Goal: Task Accomplishment & Management: Manage account settings

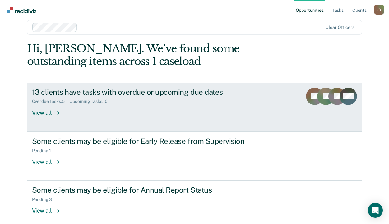
scroll to position [15, 0]
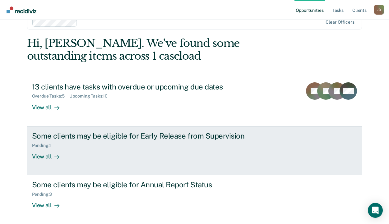
click at [44, 156] on div "View all" at bounding box center [49, 154] width 35 height 12
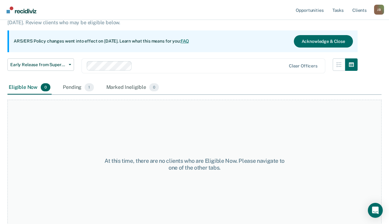
scroll to position [52, 0]
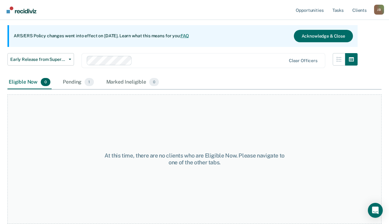
click at [68, 81] on div "Pending 1" at bounding box center [78, 83] width 33 height 14
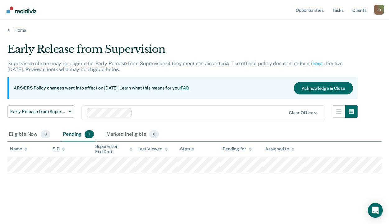
scroll to position [0, 0]
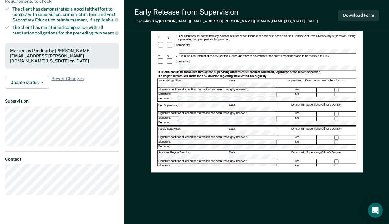
scroll to position [155, 0]
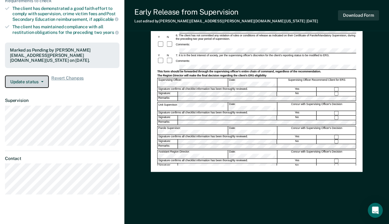
click at [36, 82] on button "Update status" at bounding box center [27, 82] width 44 height 12
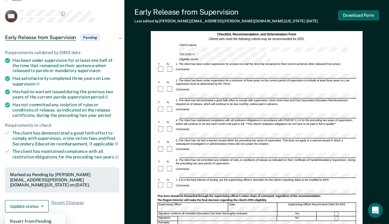
scroll to position [0, 0]
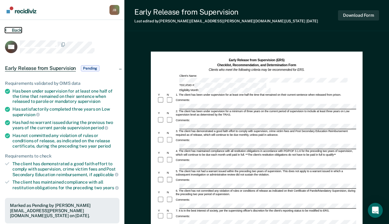
click at [10, 30] on button "Back" at bounding box center [13, 30] width 17 height 6
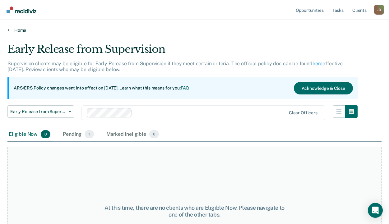
click at [18, 32] on link "Home" at bounding box center [194, 30] width 374 height 6
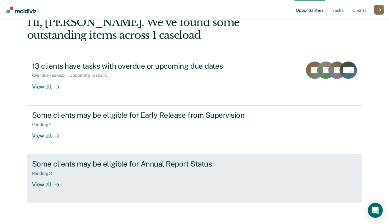
scroll to position [40, 0]
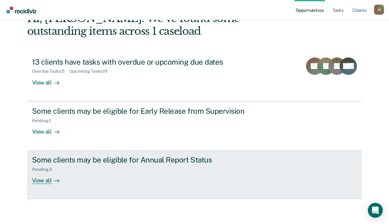
click at [95, 158] on div "Some clients may be eligible for Annual Report Status" at bounding box center [141, 159] width 218 height 9
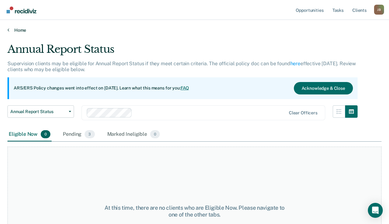
click at [13, 28] on link "Home" at bounding box center [194, 30] width 374 height 6
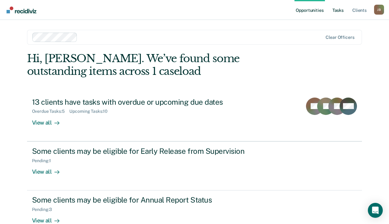
click at [338, 11] on link "Tasks" at bounding box center [338, 10] width 14 height 20
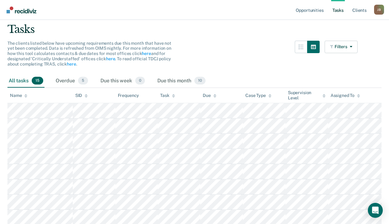
scroll to position [31, 0]
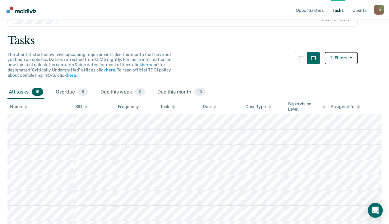
click at [352, 56] on icon "button" at bounding box center [349, 58] width 5 height 4
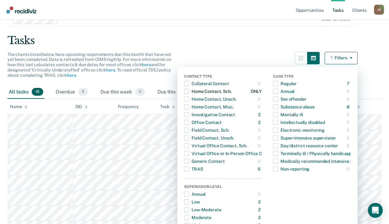
click at [189, 92] on span "button" at bounding box center [186, 91] width 5 height 5
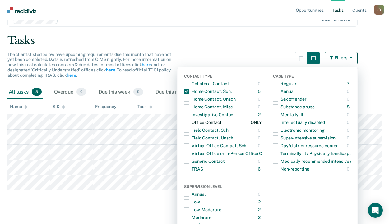
click at [189, 123] on span "button" at bounding box center [186, 122] width 5 height 5
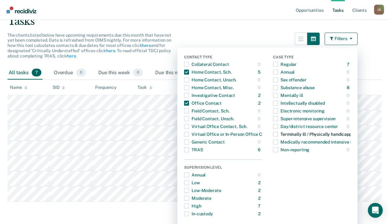
scroll to position [72, 0]
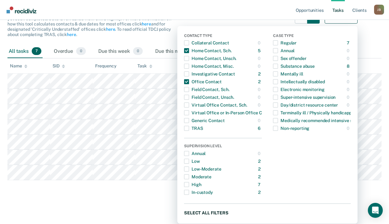
click at [197, 213] on button "Select all filters" at bounding box center [267, 213] width 167 height 8
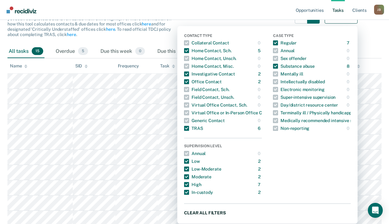
click at [203, 211] on button "Clear all filters" at bounding box center [267, 213] width 167 height 8
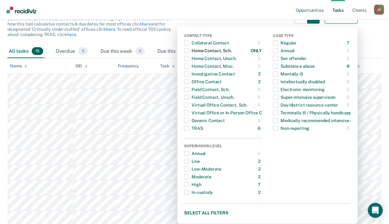
click at [189, 51] on span "button" at bounding box center [186, 50] width 5 height 5
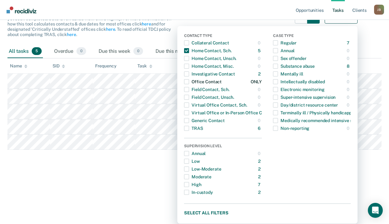
click at [189, 82] on span "button" at bounding box center [186, 81] width 5 height 5
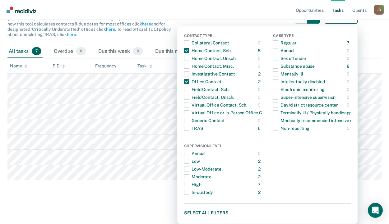
click at [113, 152] on html "Looks like you’re using Internet Explorer 11. For faster loading and a better e…" at bounding box center [194, 40] width 389 height 224
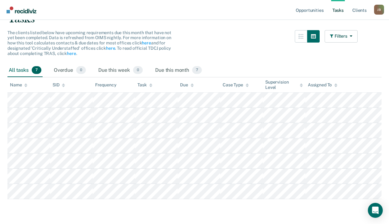
scroll to position [53, 0]
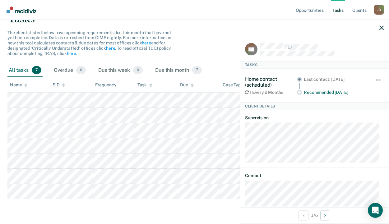
click at [213, 52] on div "The clients listed below have upcoming requirements due this month that have no…" at bounding box center [182, 47] width 350 height 34
click at [121, 212] on main "Clear officers Tasks The clients listed below have upcoming requirements due th…" at bounding box center [194, 101] width 389 height 242
click at [382, 26] on icon "button" at bounding box center [381, 27] width 4 height 4
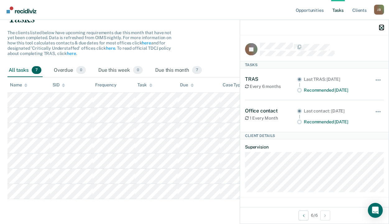
drag, startPoint x: 381, startPoint y: 28, endPoint x: 373, endPoint y: 32, distance: 9.2
click at [382, 28] on icon "button" at bounding box center [381, 27] width 4 height 4
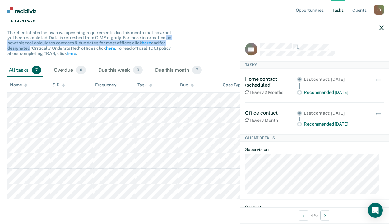
click at [166, 40] on div "The clients listed below have upcoming requirements due this month that have no…" at bounding box center [91, 43] width 168 height 26
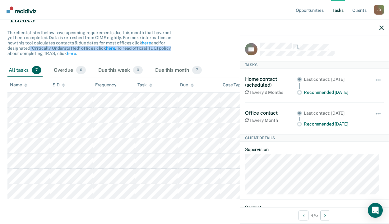
click at [189, 45] on div "The clients listed below have upcoming requirements due this month that have no…" at bounding box center [182, 47] width 350 height 34
click at [382, 25] on button "button" at bounding box center [381, 27] width 4 height 5
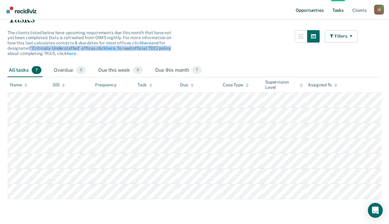
click at [309, 8] on link "Opportunities" at bounding box center [309, 10] width 30 height 20
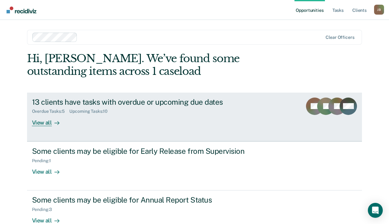
click at [41, 123] on div "View all" at bounding box center [49, 120] width 35 height 12
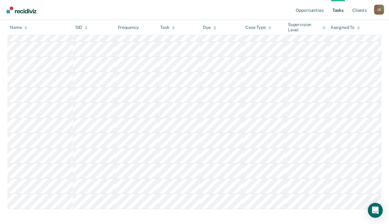
scroll to position [175, 0]
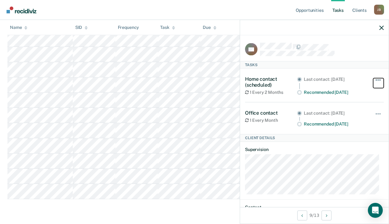
click at [374, 79] on button "button" at bounding box center [378, 83] width 11 height 10
click at [353, 152] on dl "Supervision" at bounding box center [314, 171] width 139 height 48
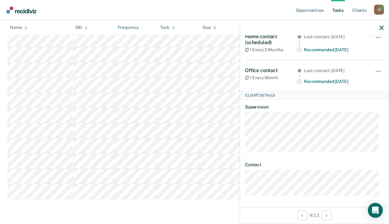
scroll to position [43, 0]
click at [330, 217] on button "Next Client" at bounding box center [326, 215] width 10 height 10
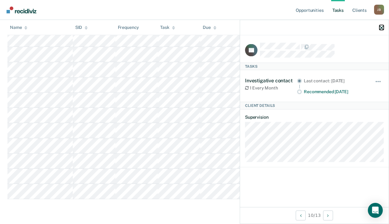
click at [383, 29] on icon "button" at bounding box center [381, 27] width 4 height 4
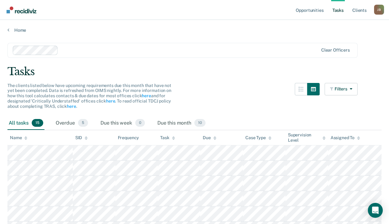
click at [7, 30] on div "Home" at bounding box center [194, 26] width 389 height 13
click at [316, 7] on link "Opportunities" at bounding box center [309, 10] width 30 height 20
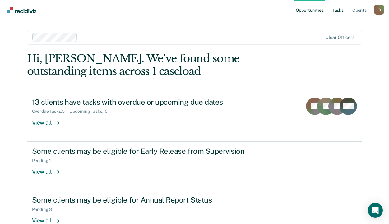
click at [338, 10] on link "Tasks" at bounding box center [338, 10] width 14 height 20
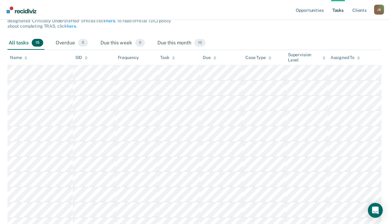
scroll to position [50, 0]
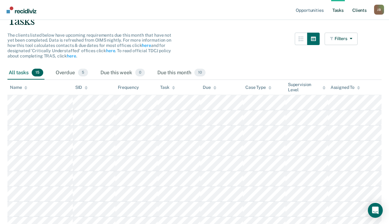
click at [358, 10] on link "Client s" at bounding box center [359, 10] width 17 height 20
